Goal: Information Seeking & Learning: Learn about a topic

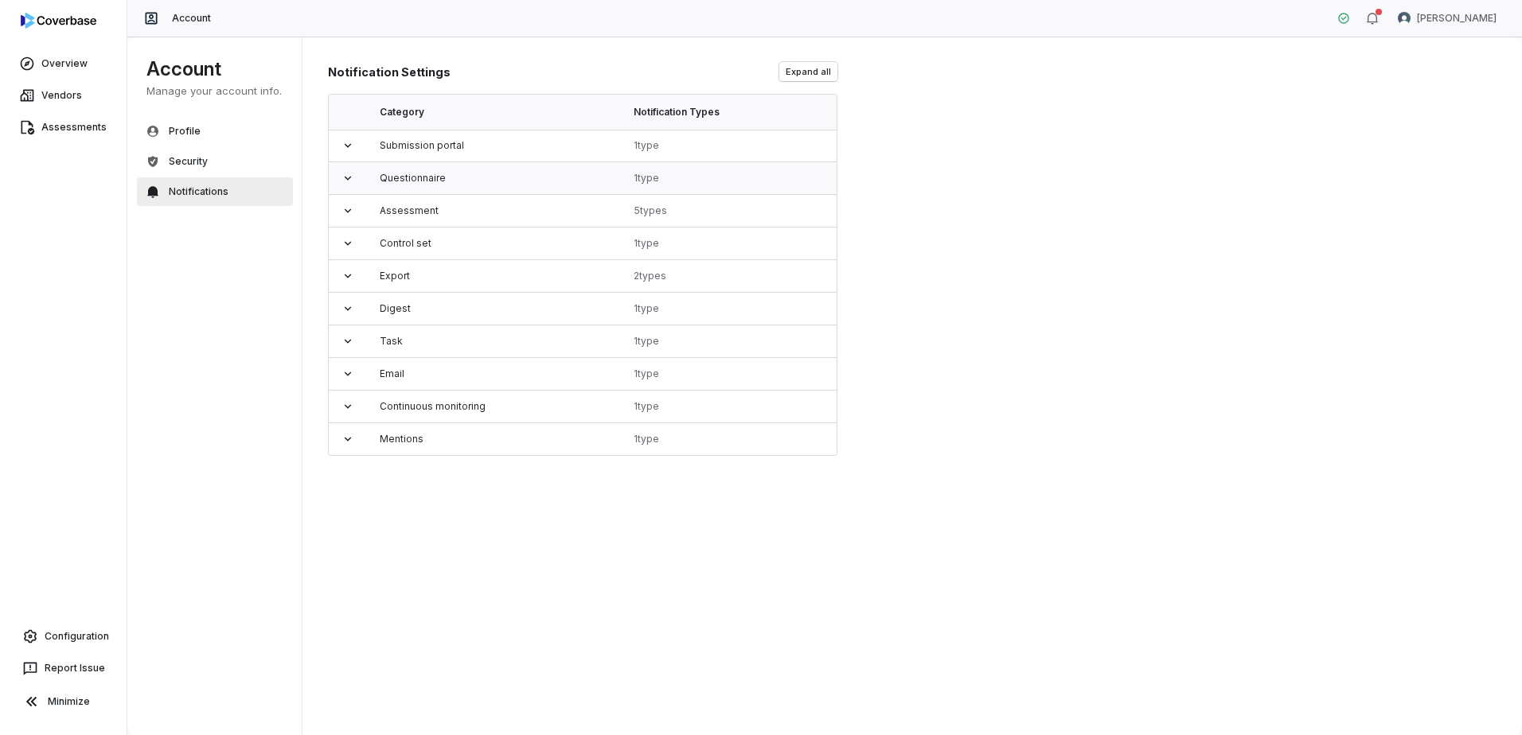
click at [347, 178] on icon at bounding box center [348, 178] width 6 height 4
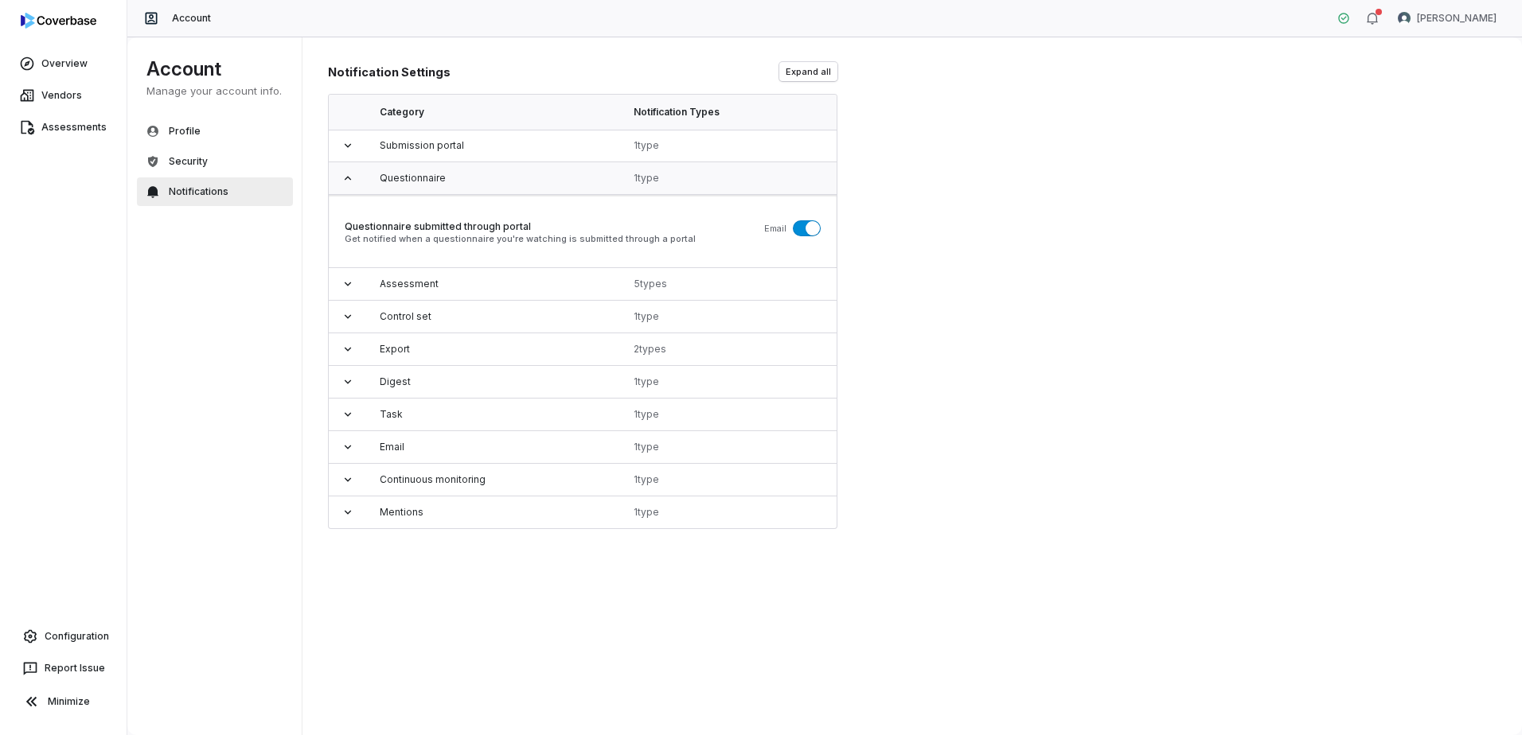
click at [347, 178] on icon at bounding box center [348, 178] width 6 height 4
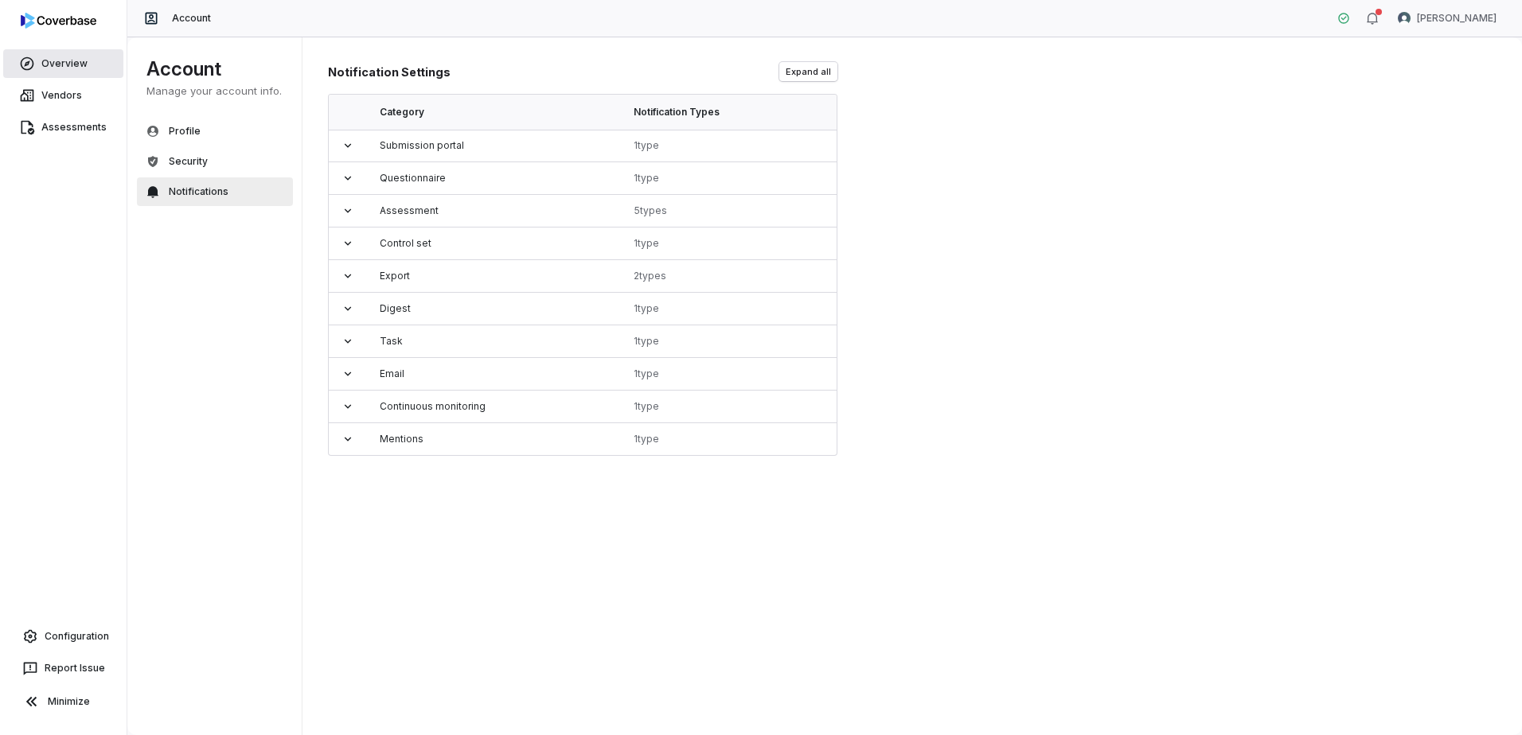
click at [45, 60] on link "Overview" at bounding box center [63, 63] width 120 height 29
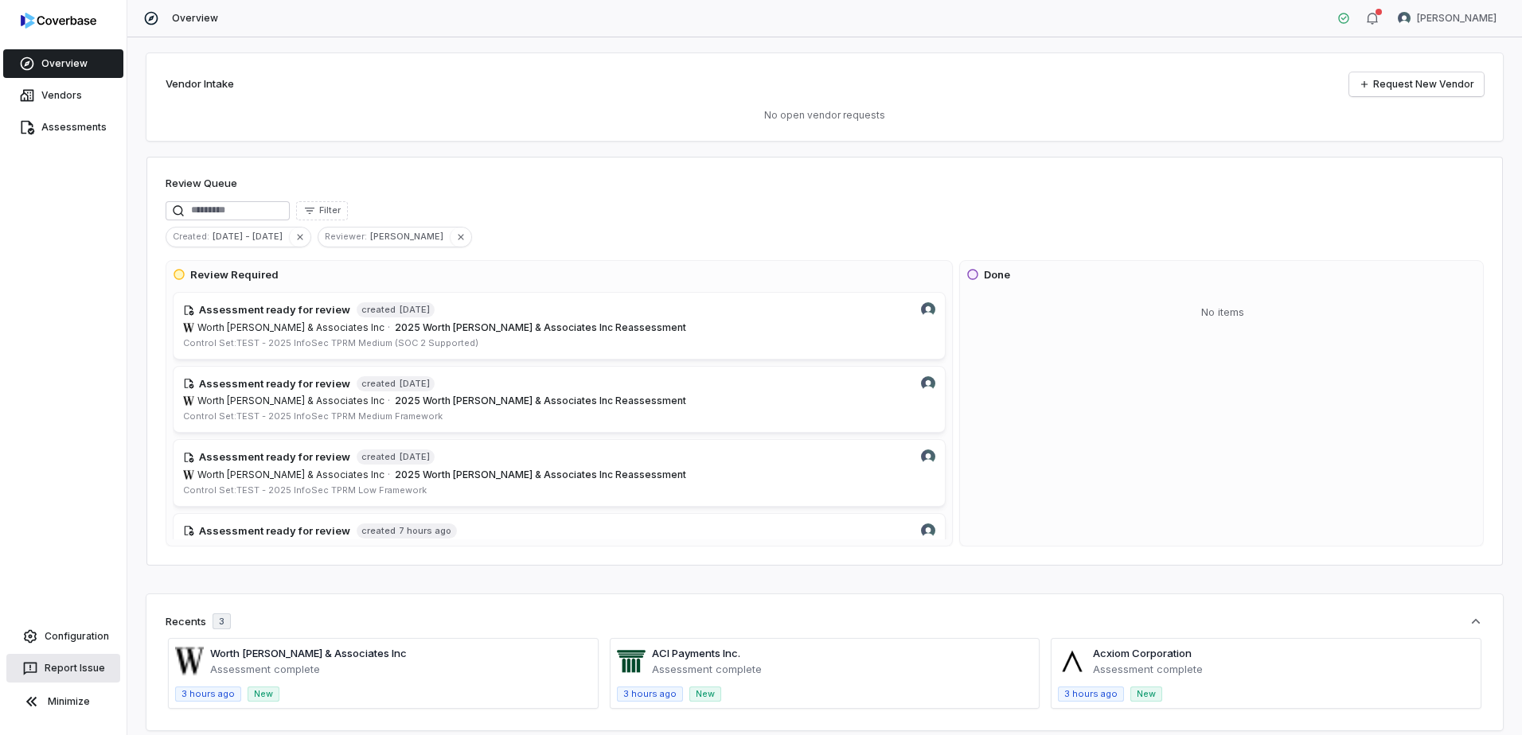
click at [60, 673] on button "Report Issue" at bounding box center [63, 668] width 114 height 29
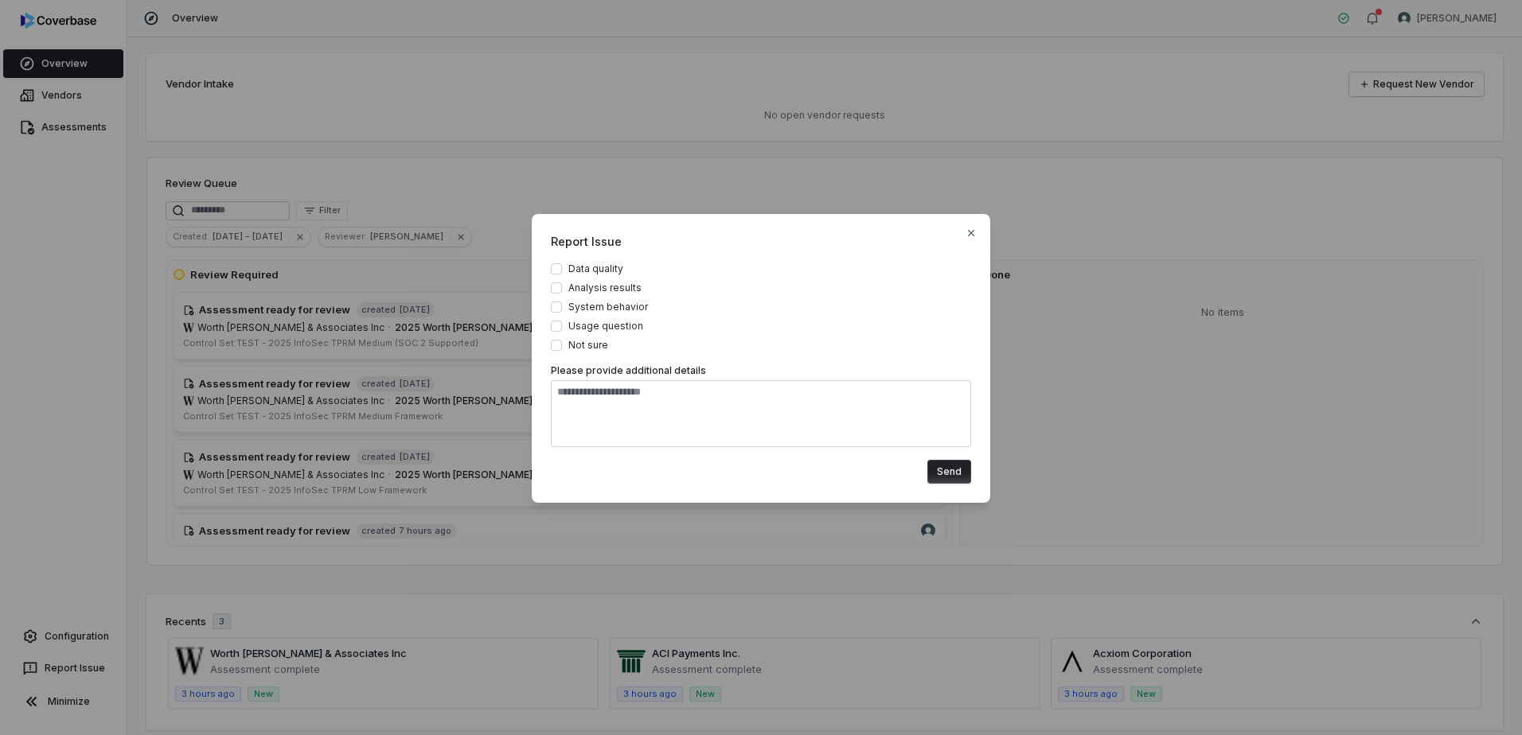
click at [637, 310] on span "System behavior" at bounding box center [608, 307] width 80 height 13
click at [562, 310] on button "System behavior" at bounding box center [556, 307] width 11 height 11
click at [968, 231] on icon "button" at bounding box center [971, 233] width 13 height 13
type textarea "*"
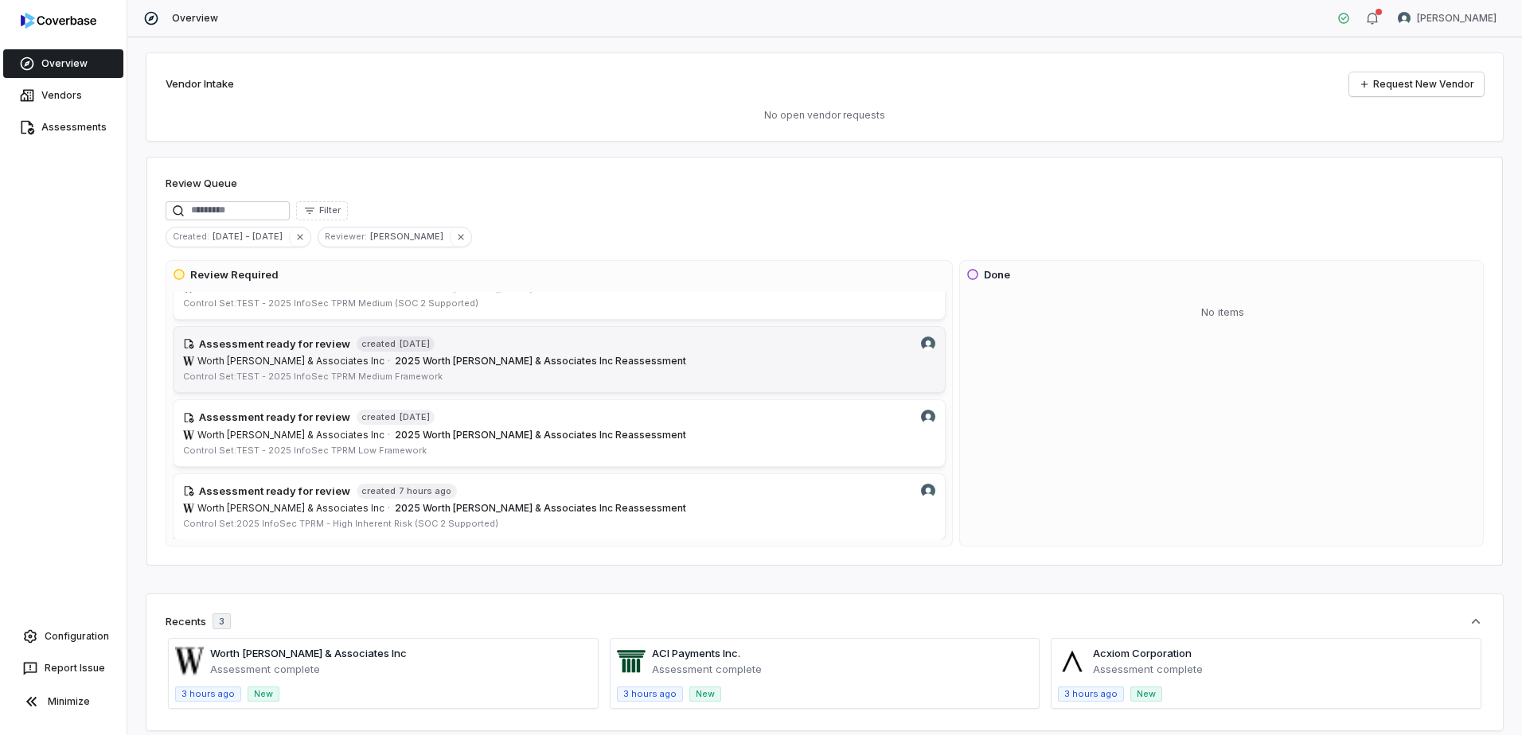
scroll to position [41, 0]
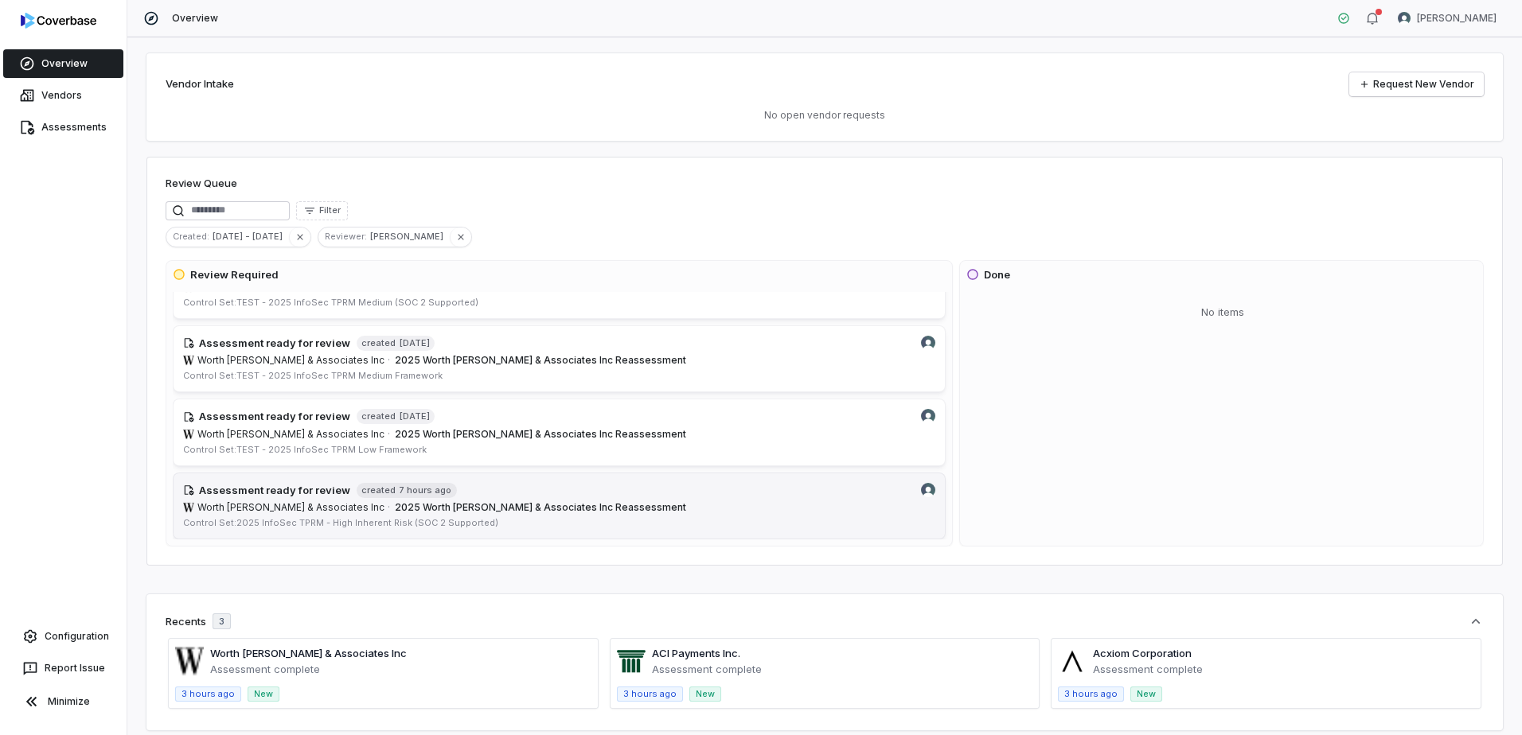
click at [614, 511] on span "2025 Worth [PERSON_NAME] & Associates Inc Reassessment" at bounding box center [665, 507] width 540 height 13
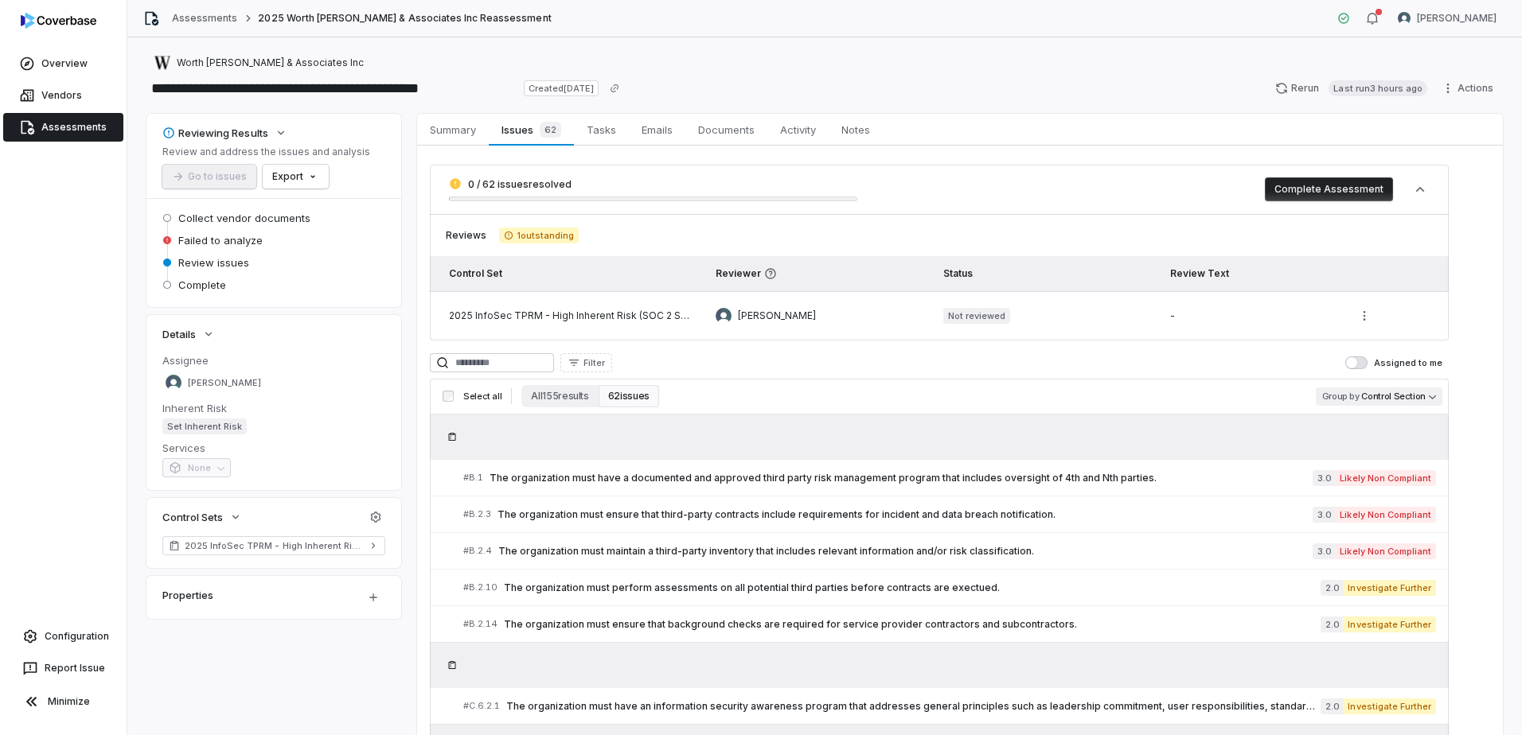
click at [1409, 392] on body "**********" at bounding box center [761, 367] width 1522 height 735
click at [1125, 365] on html "**********" at bounding box center [761, 367] width 1522 height 735
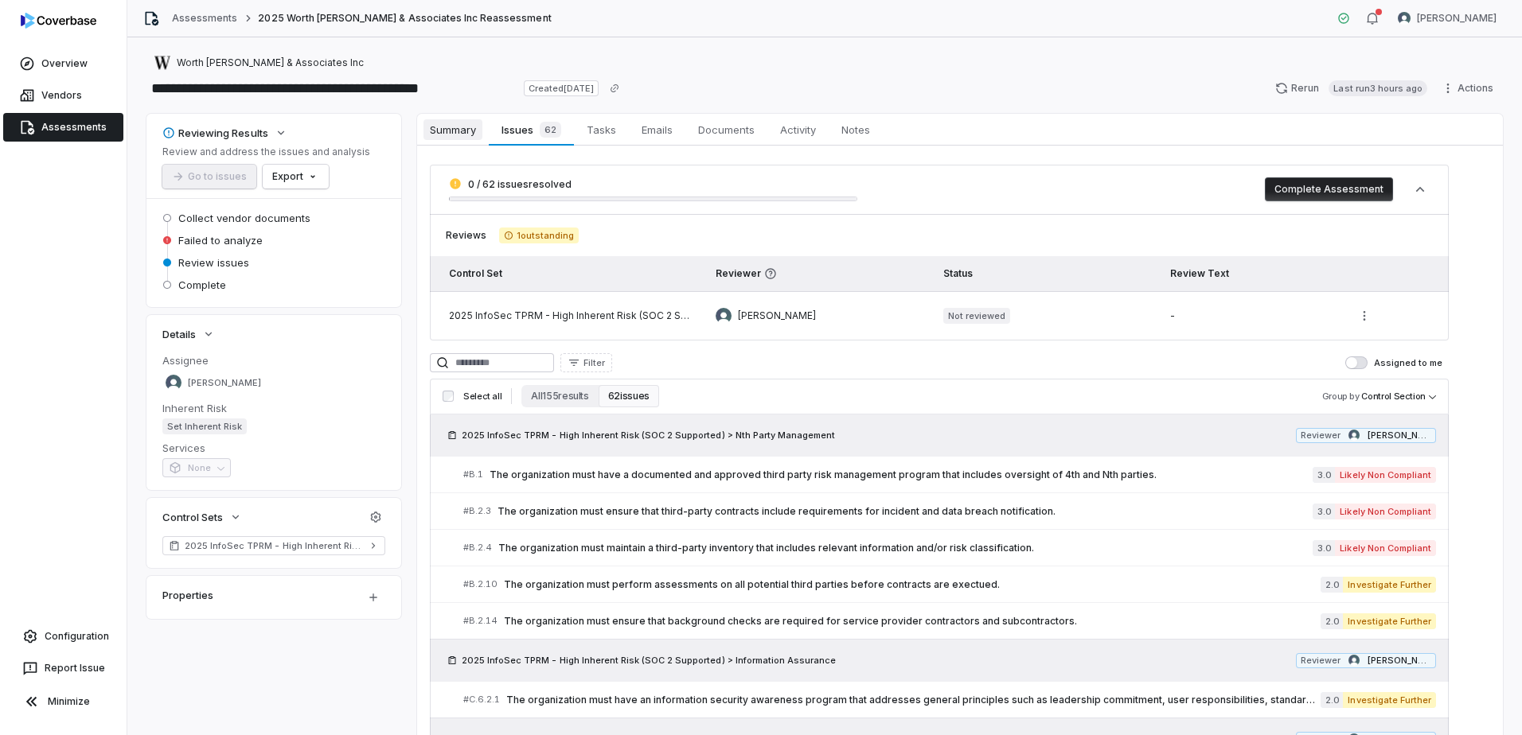
click at [448, 136] on span "Summary" at bounding box center [452, 129] width 59 height 21
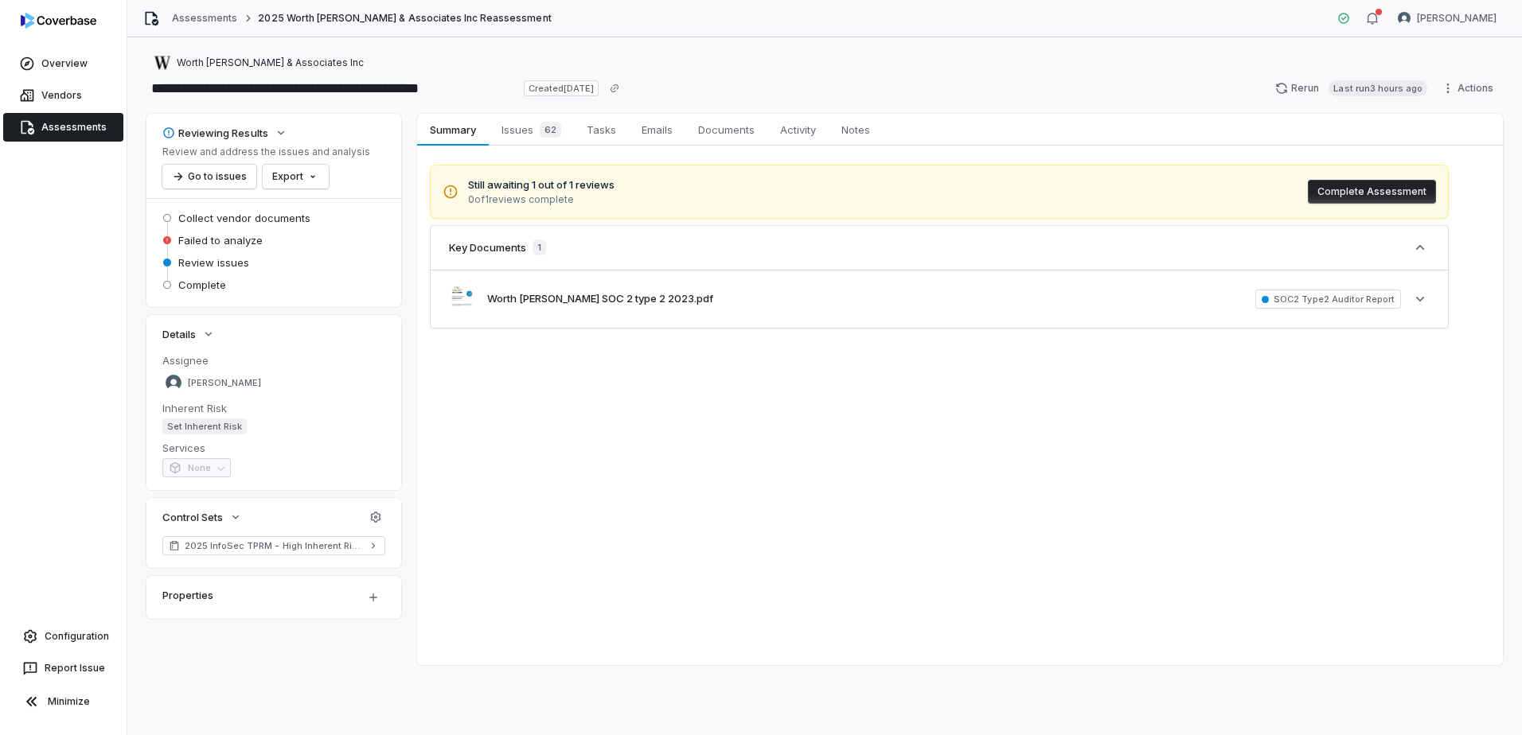
click at [821, 205] on div "Still awaiting 1 out of 1 reviews 0 of 1 reviews complete Complete Assessment" at bounding box center [939, 192] width 1019 height 54
click at [84, 640] on link "Configuration" at bounding box center [63, 636] width 114 height 29
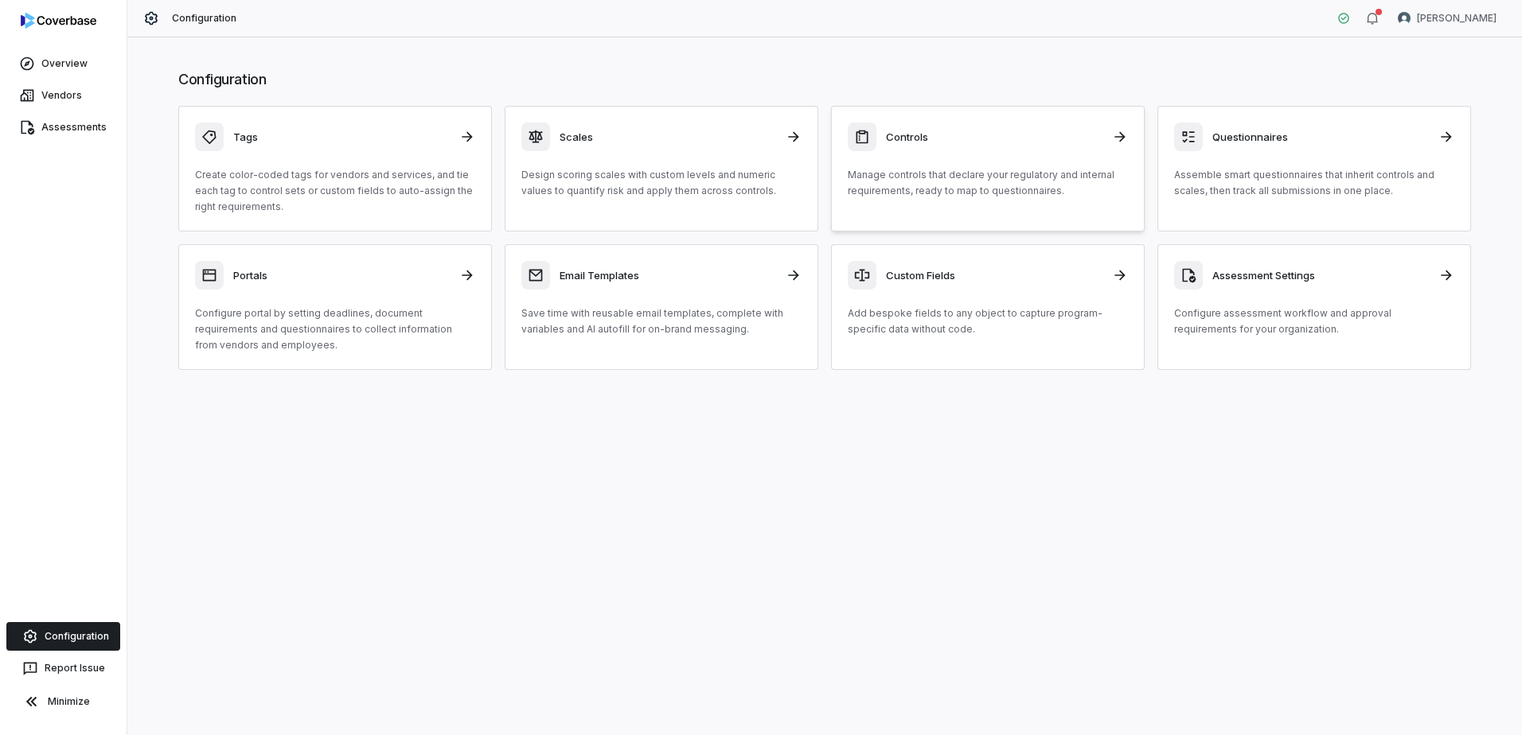
click at [1003, 145] on div "Controls" at bounding box center [988, 137] width 280 height 29
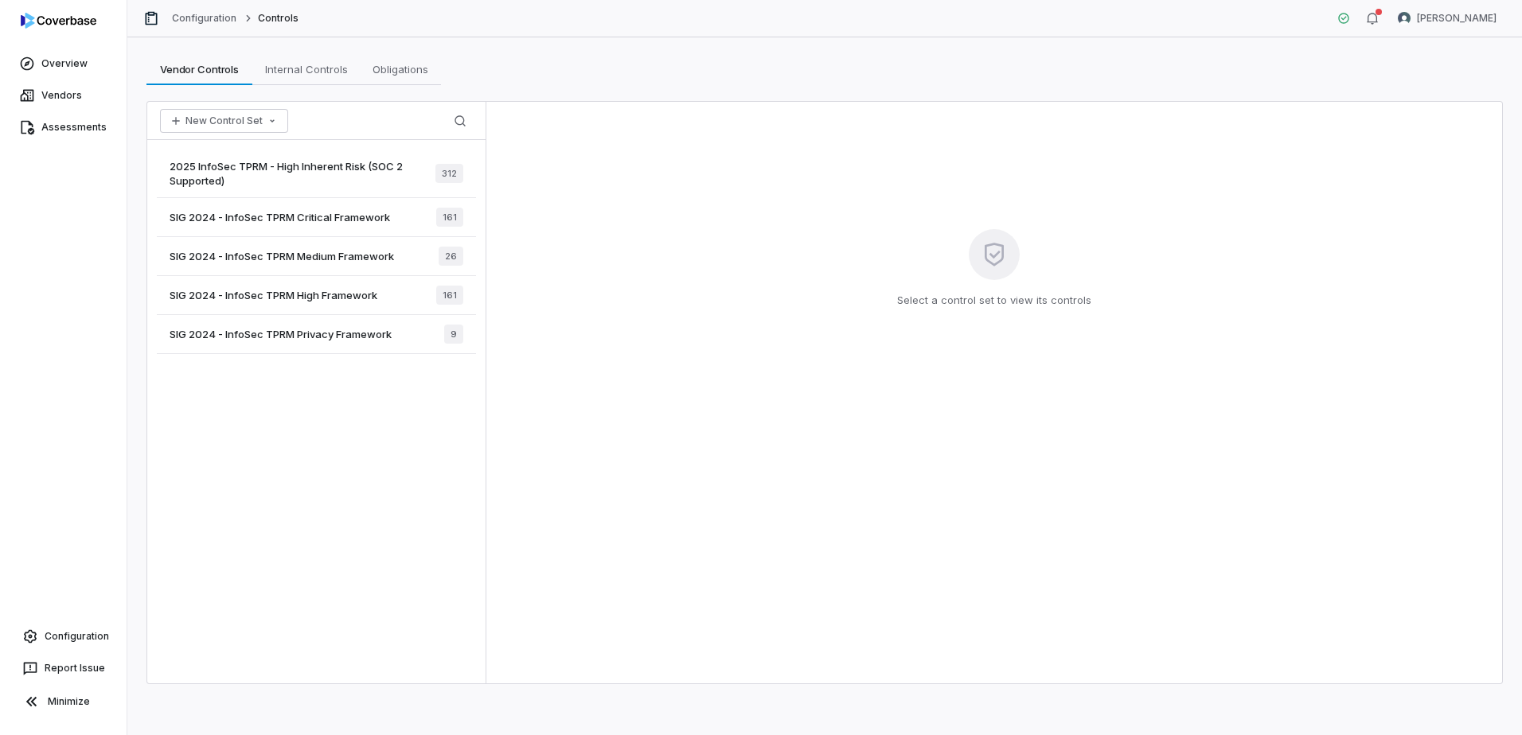
click at [377, 187] on span "2025 InfoSec TPRM - High Inherent Risk (SOC 2 Supported)" at bounding box center [303, 173] width 266 height 29
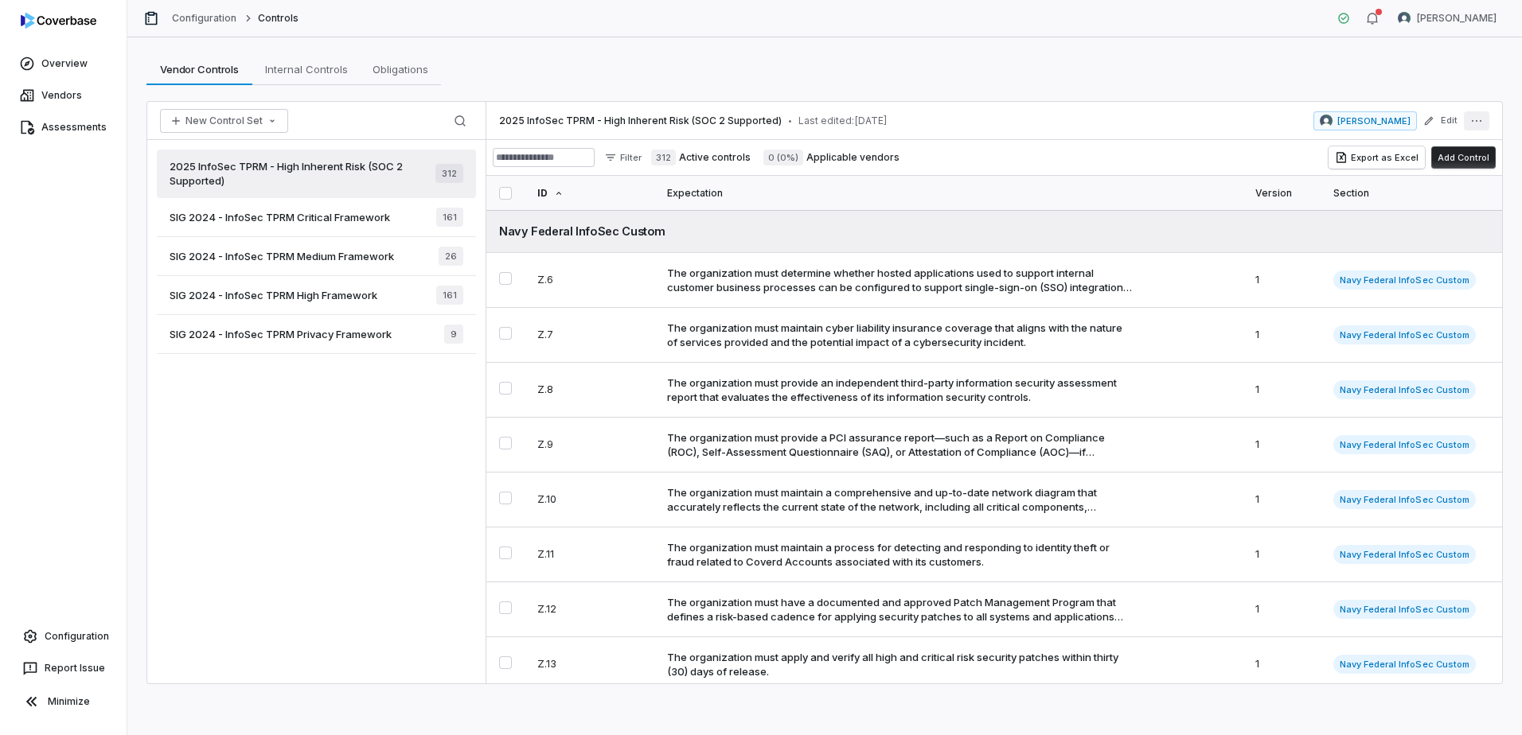
click at [1486, 117] on button "More actions" at bounding box center [1476, 120] width 25 height 19
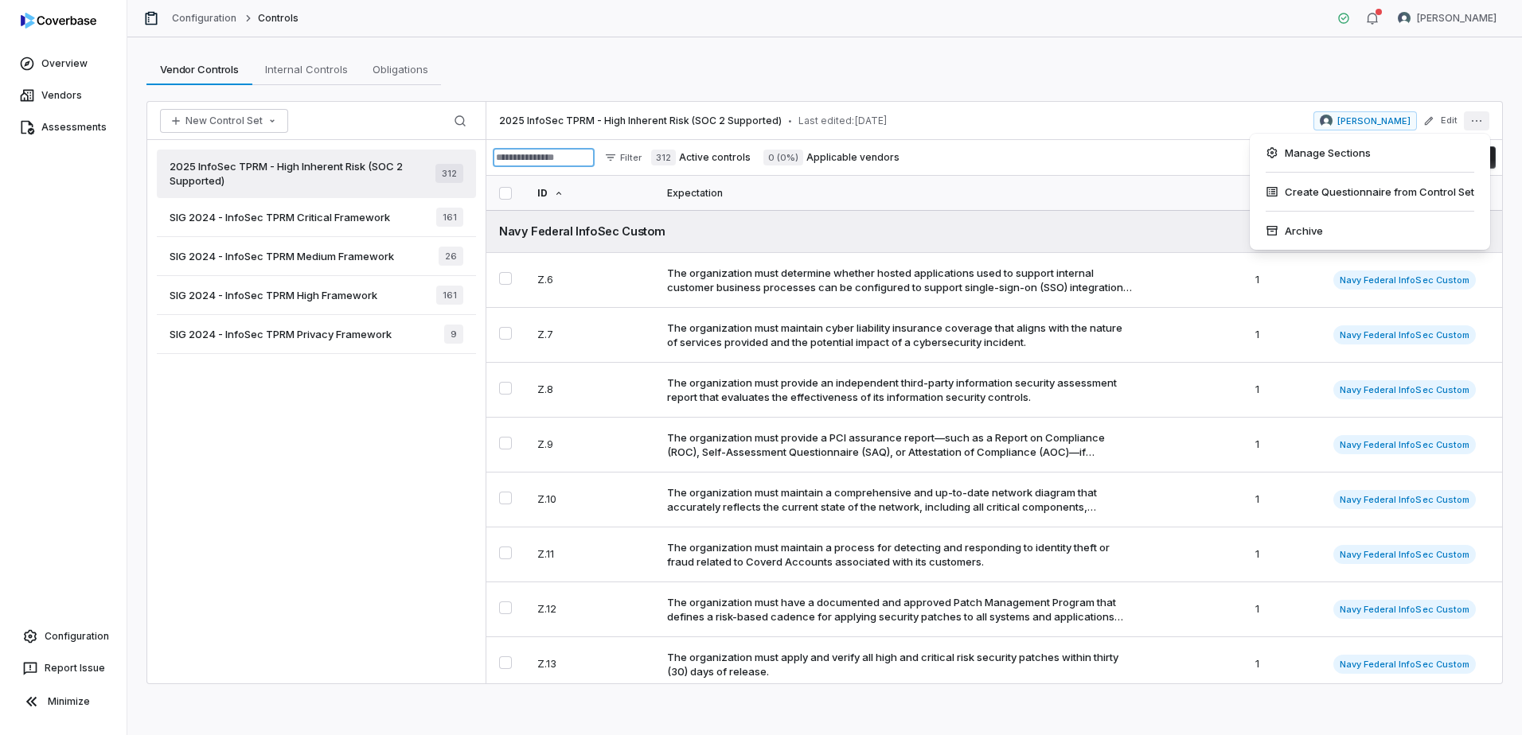
click at [567, 160] on input at bounding box center [544, 157] width 102 height 19
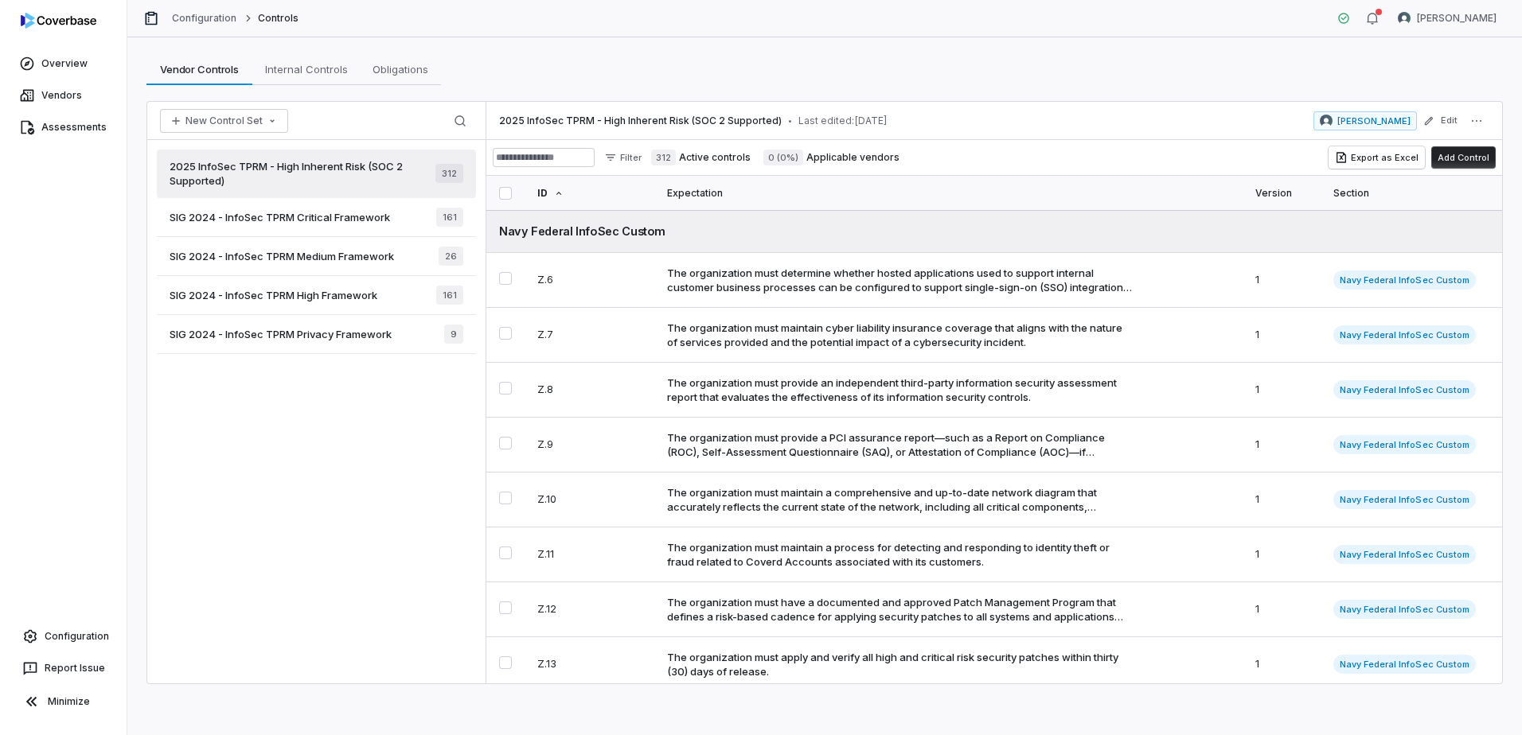
click at [1153, 81] on div "Vendor Controls Vendor Controls Internal Controls Internal Controls Obligations…" at bounding box center [824, 69] width 1356 height 32
click at [654, 163] on html "Overview Vendors Assessments Configuration Report Issue Minimize Configuration …" at bounding box center [761, 367] width 1522 height 735
click at [659, 157] on html "Overview Vendors Assessments Configuration Report Issue Minimize Configuration …" at bounding box center [761, 367] width 1522 height 735
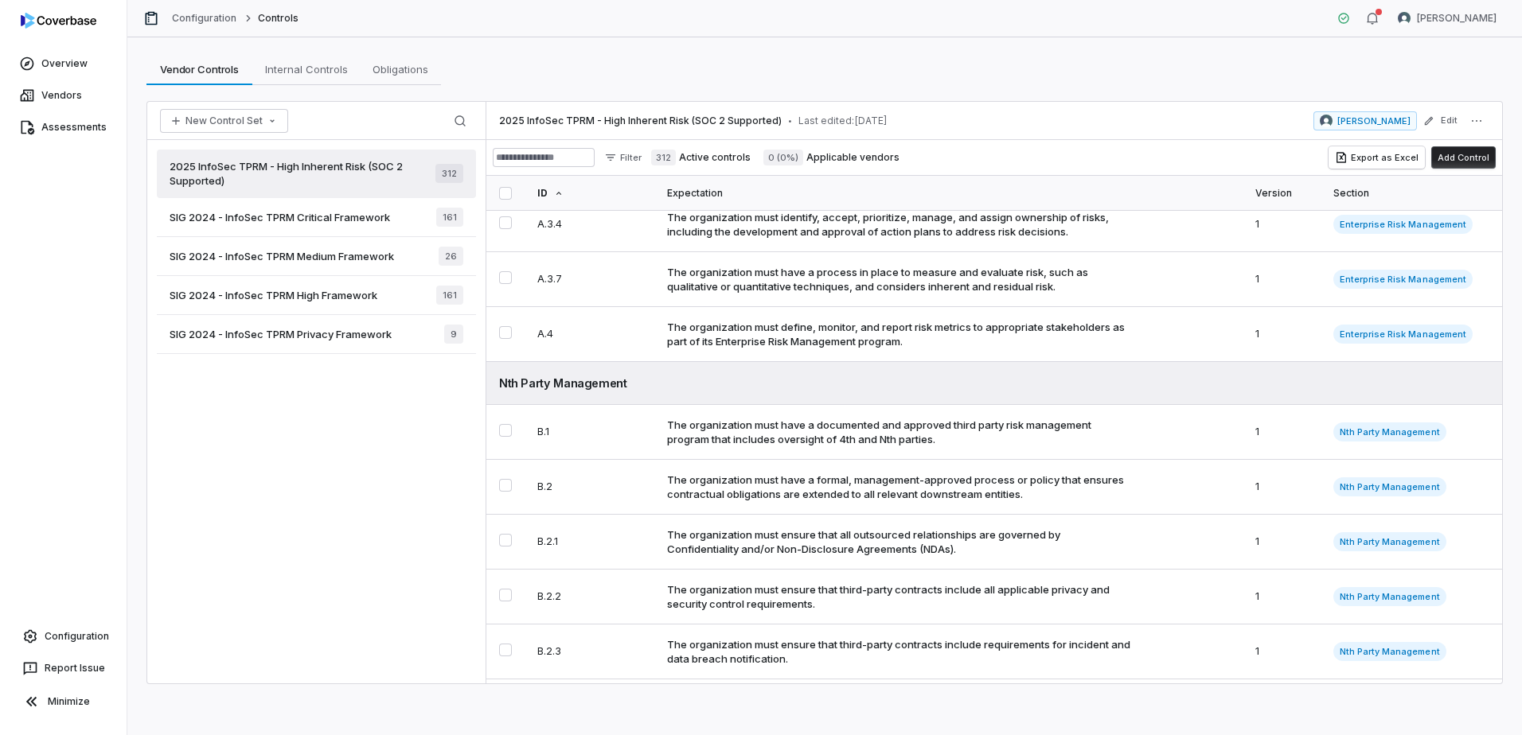
scroll to position [1512, 0]
